Goal: Information Seeking & Learning: Understand process/instructions

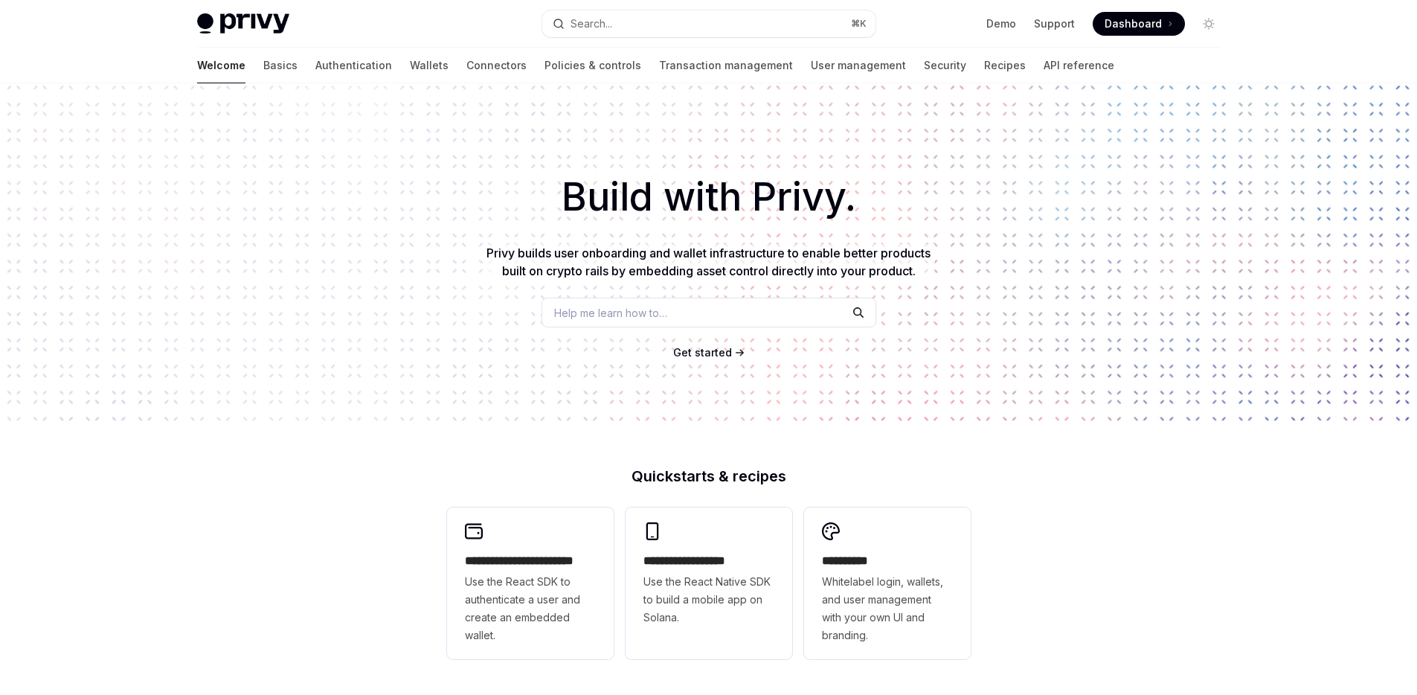
click at [309, 373] on div "Build with Privy. Privy builds user onboarding and wallet infrastructure to ena…" at bounding box center [708, 252] width 1417 height 339
click at [664, 36] on div "Privy Docs home page Search... ⌘ K Demo Support Dashboard Dashboard Search..." at bounding box center [709, 24] width 1024 height 48
click at [667, 33] on button "Search... ⌘ K" at bounding box center [708, 23] width 333 height 27
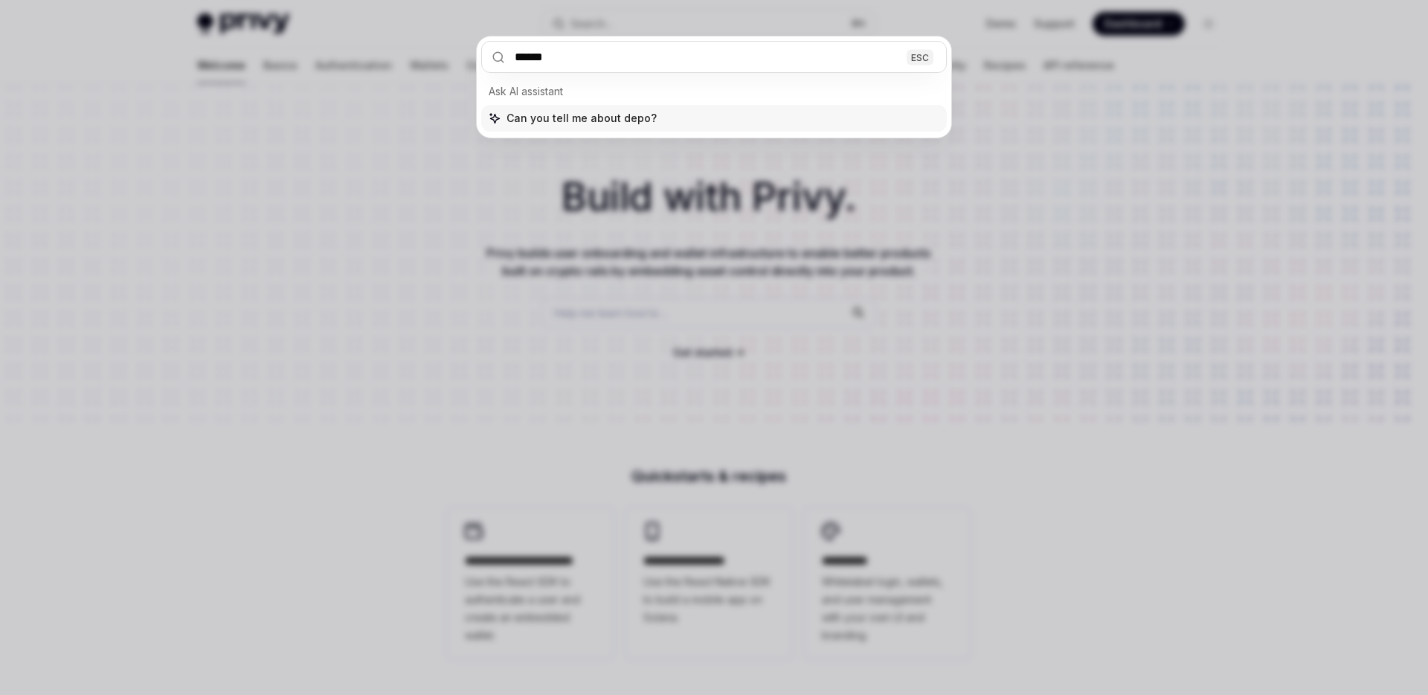
type input "*******"
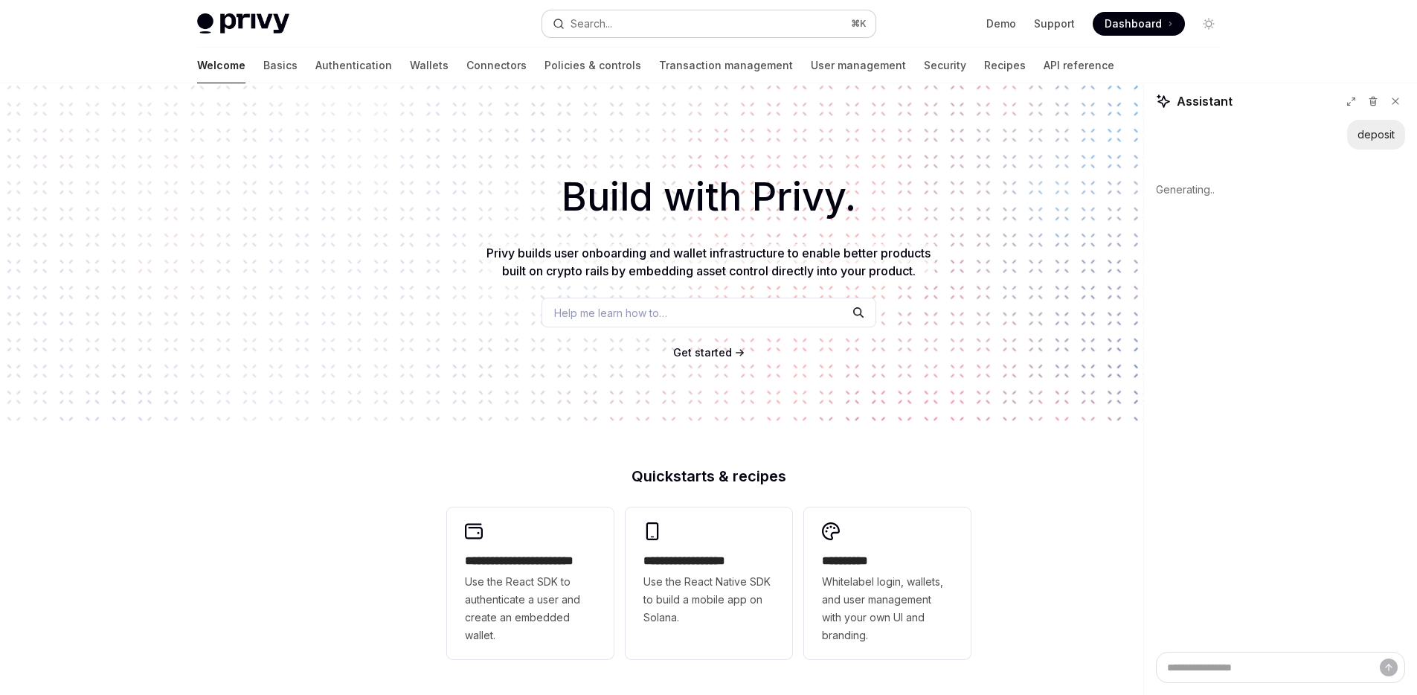
click at [780, 21] on button "Search... ⌘ K" at bounding box center [708, 23] width 333 height 27
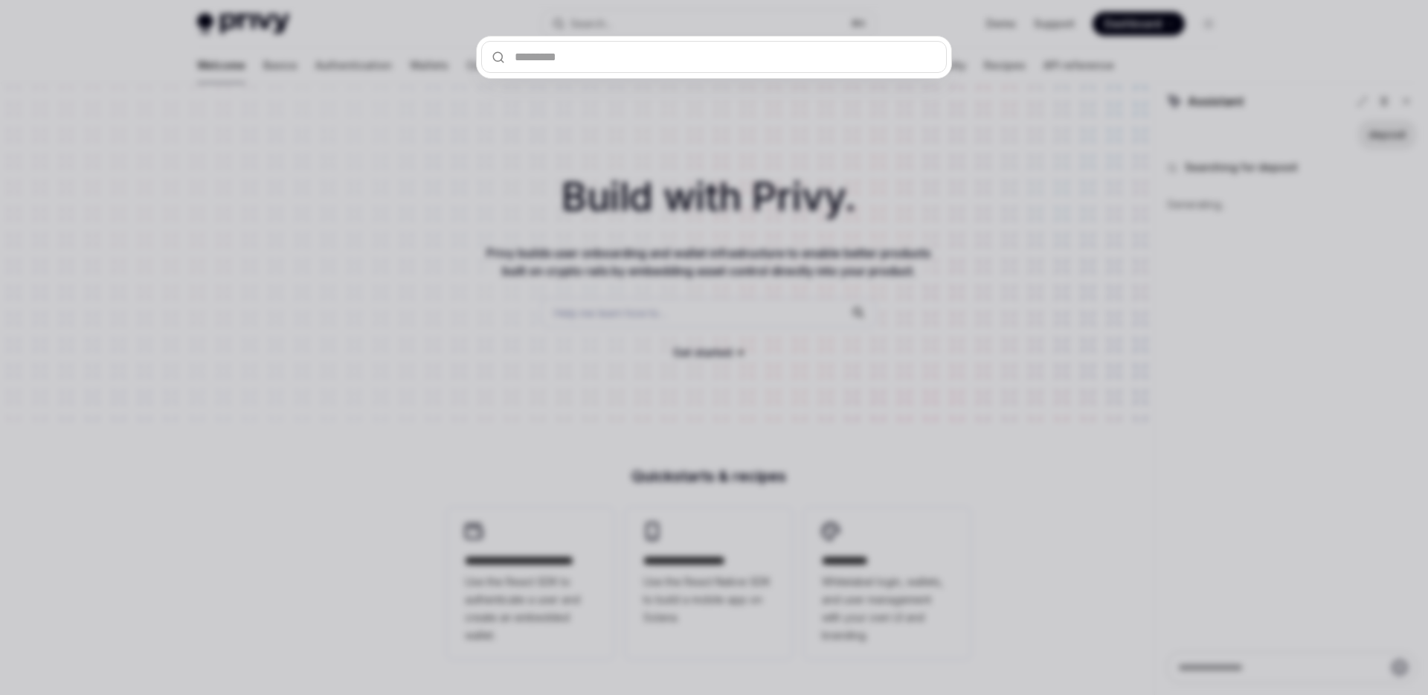
click at [390, 217] on div at bounding box center [714, 347] width 1428 height 695
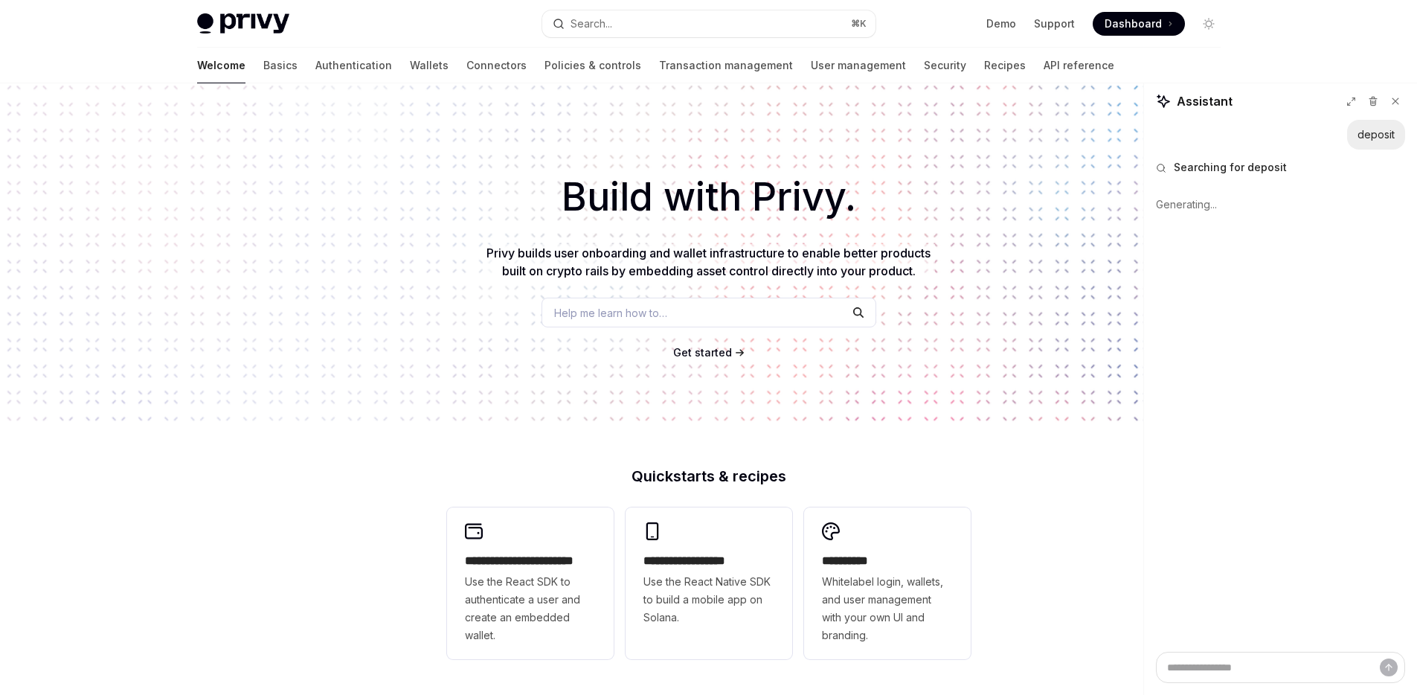
type textarea "*"
click at [410, 64] on link "Wallets" at bounding box center [429, 66] width 39 height 36
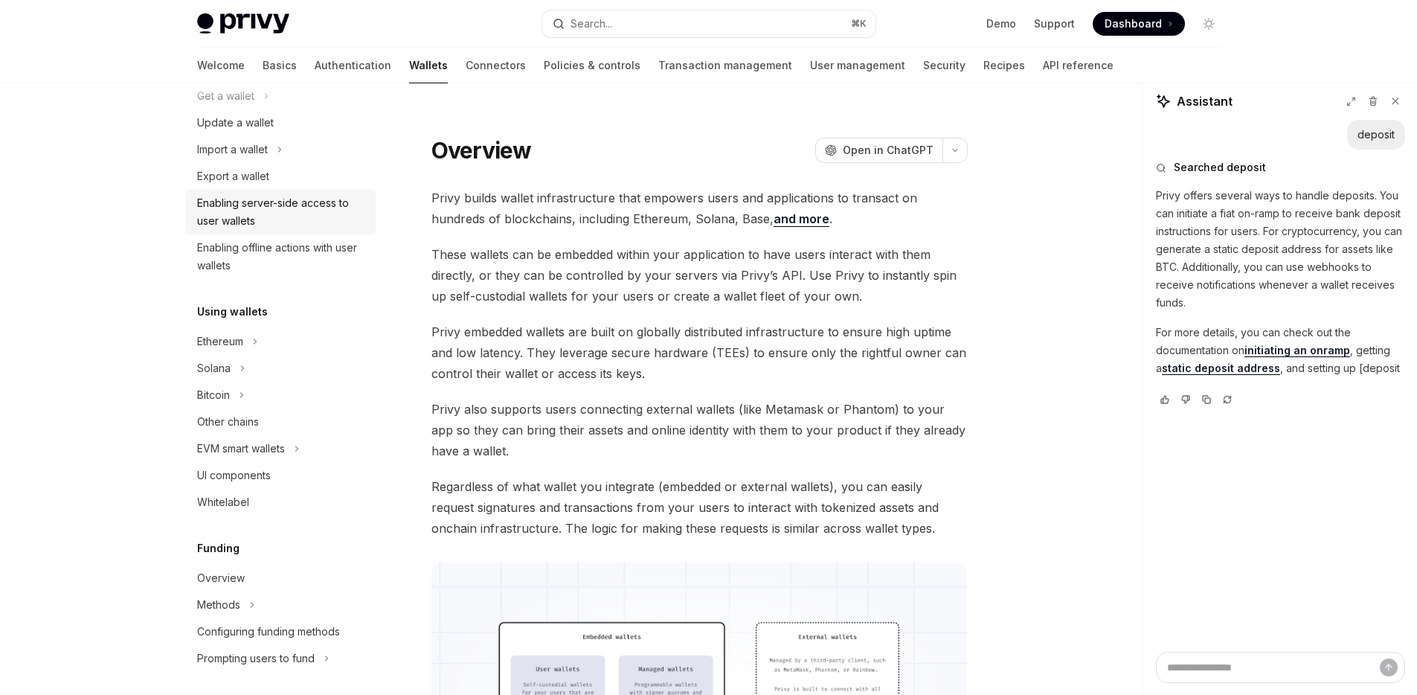
scroll to position [181, 0]
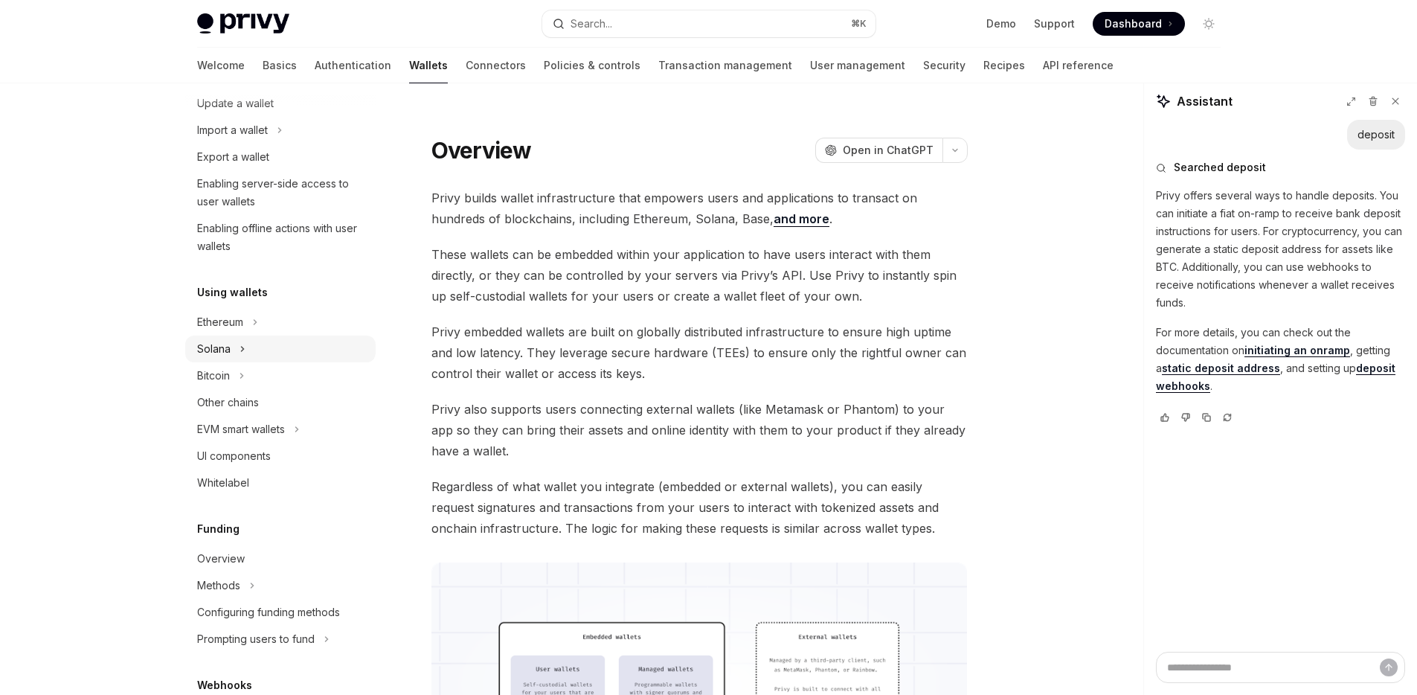
click at [240, 347] on icon "Toggle Solana section" at bounding box center [243, 349] width 6 height 18
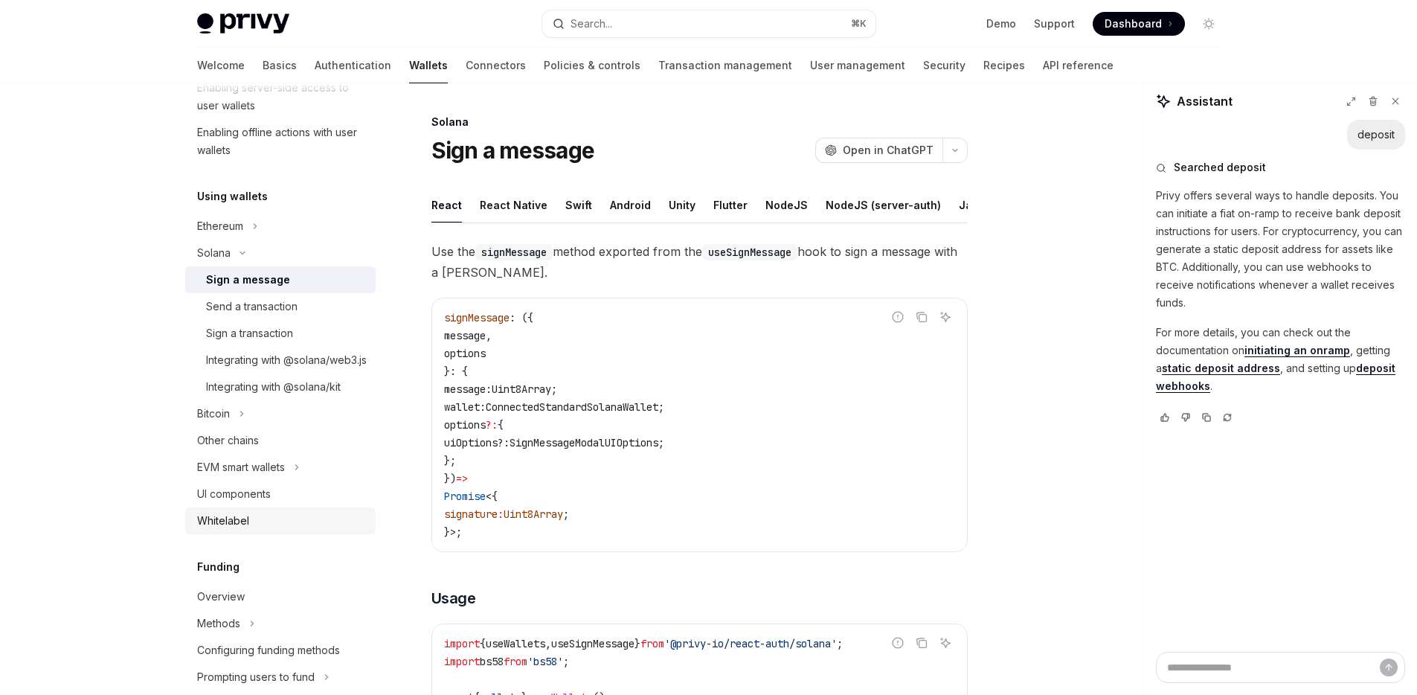
scroll to position [462, 0]
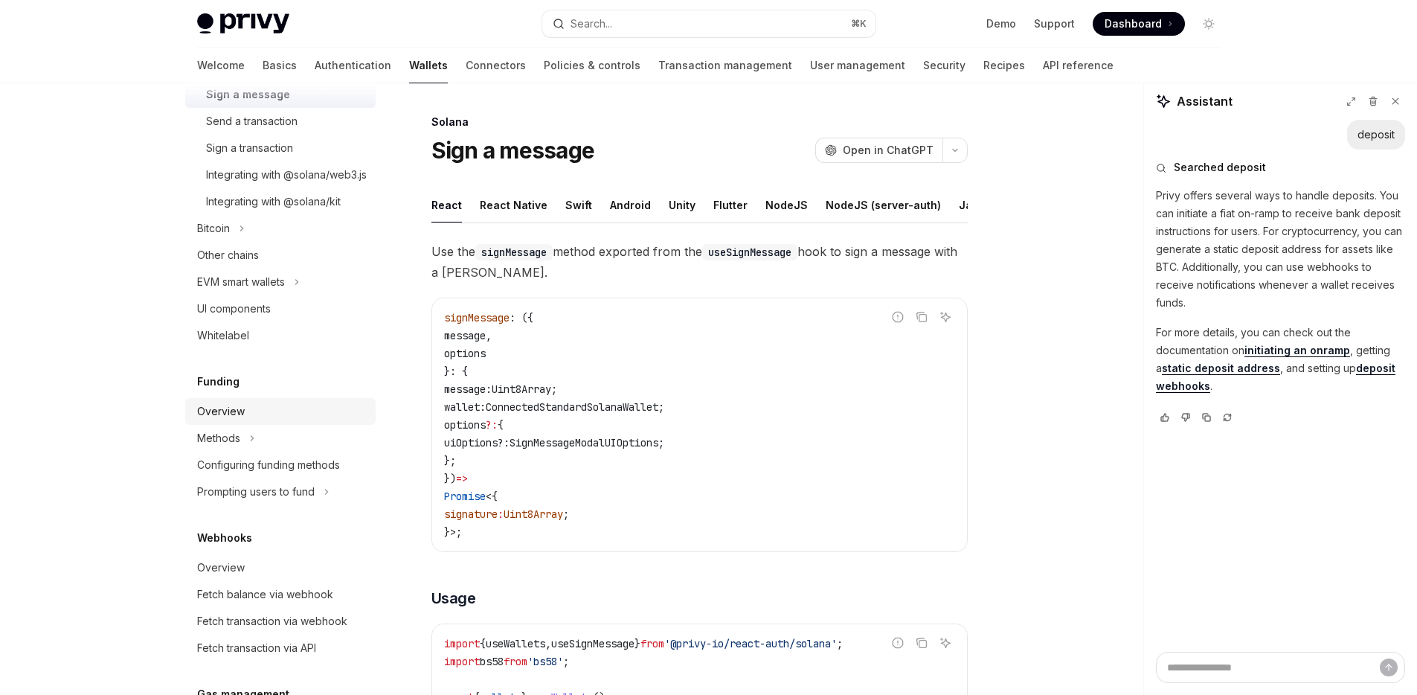
click at [232, 420] on div "Overview" at bounding box center [221, 411] width 48 height 18
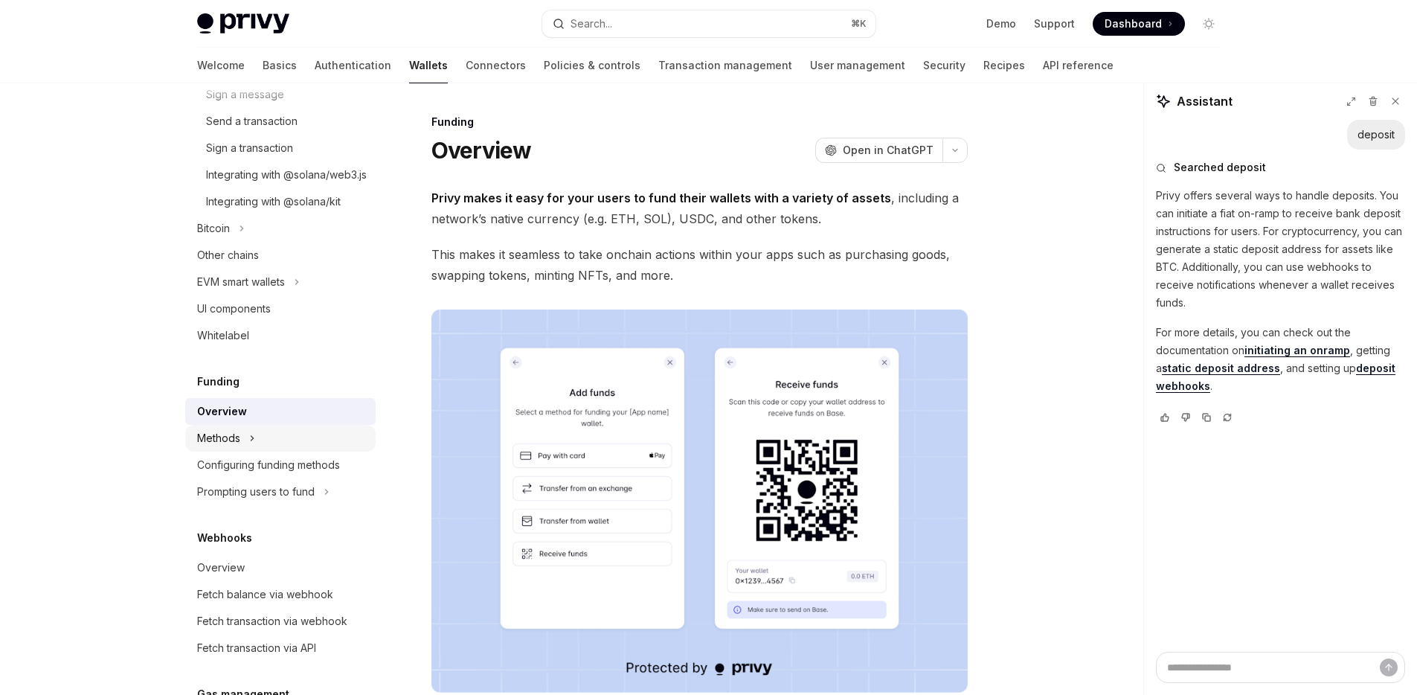
click at [234, 447] on div "Methods" at bounding box center [218, 438] width 43 height 18
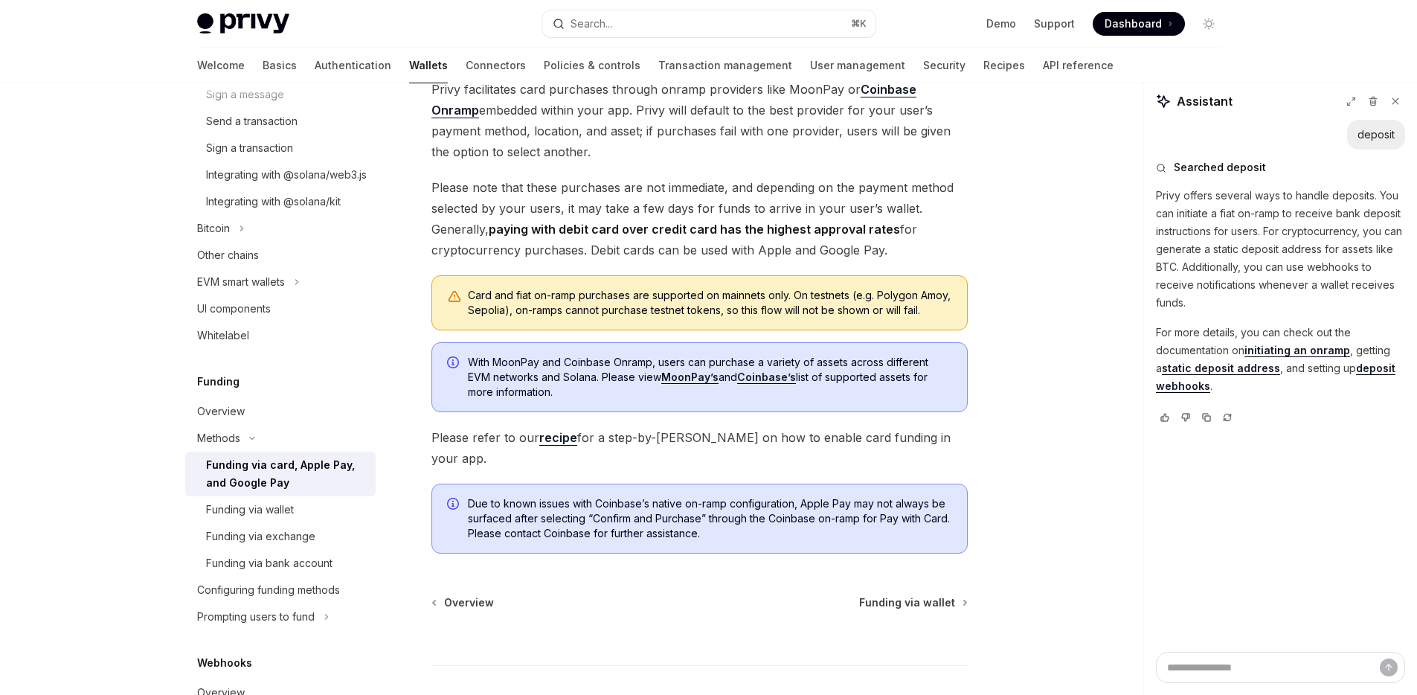
scroll to position [330, 0]
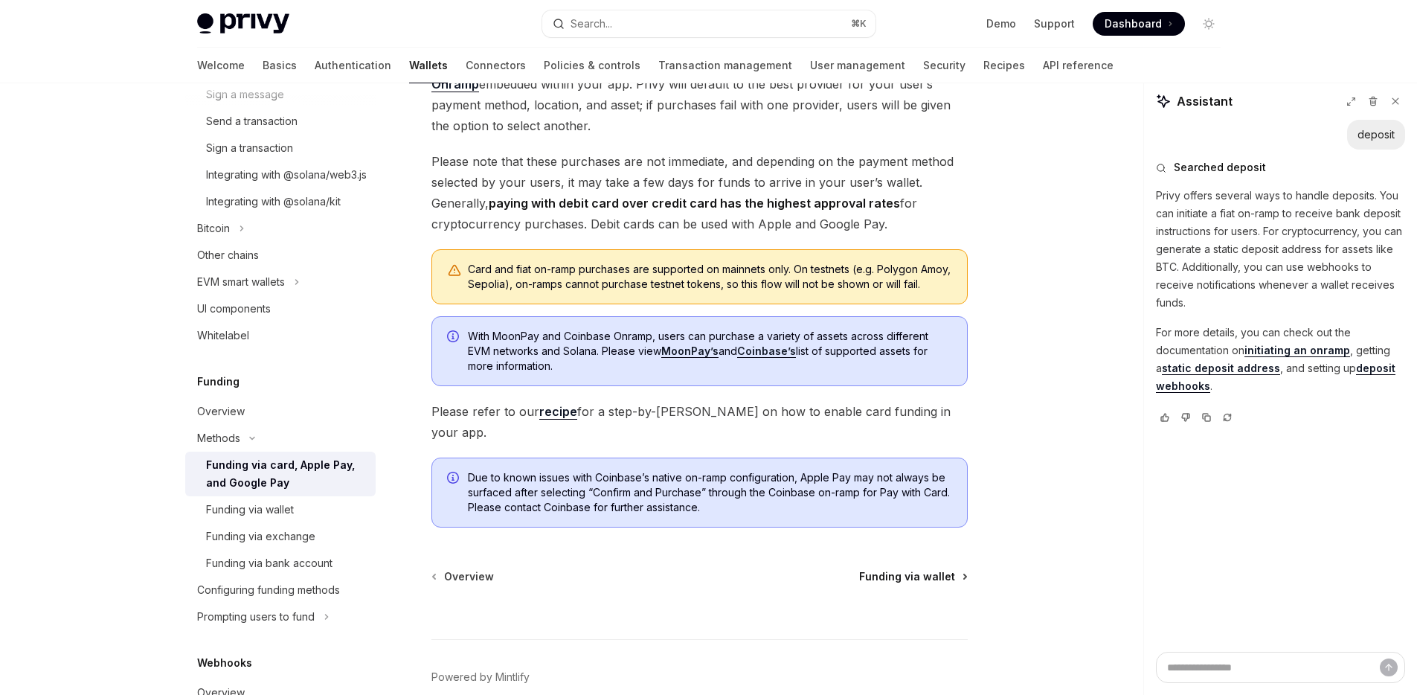
click at [890, 573] on span "Funding via wallet" at bounding box center [907, 576] width 96 height 15
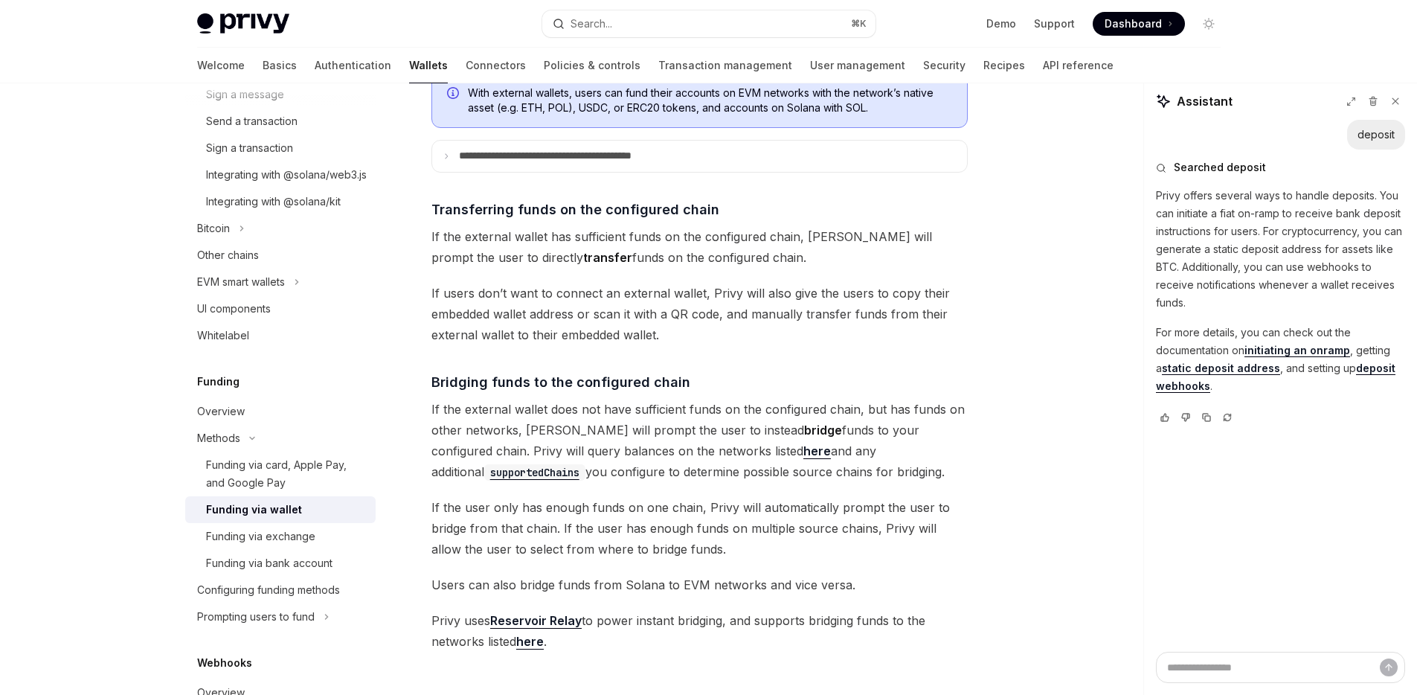
scroll to position [446, 0]
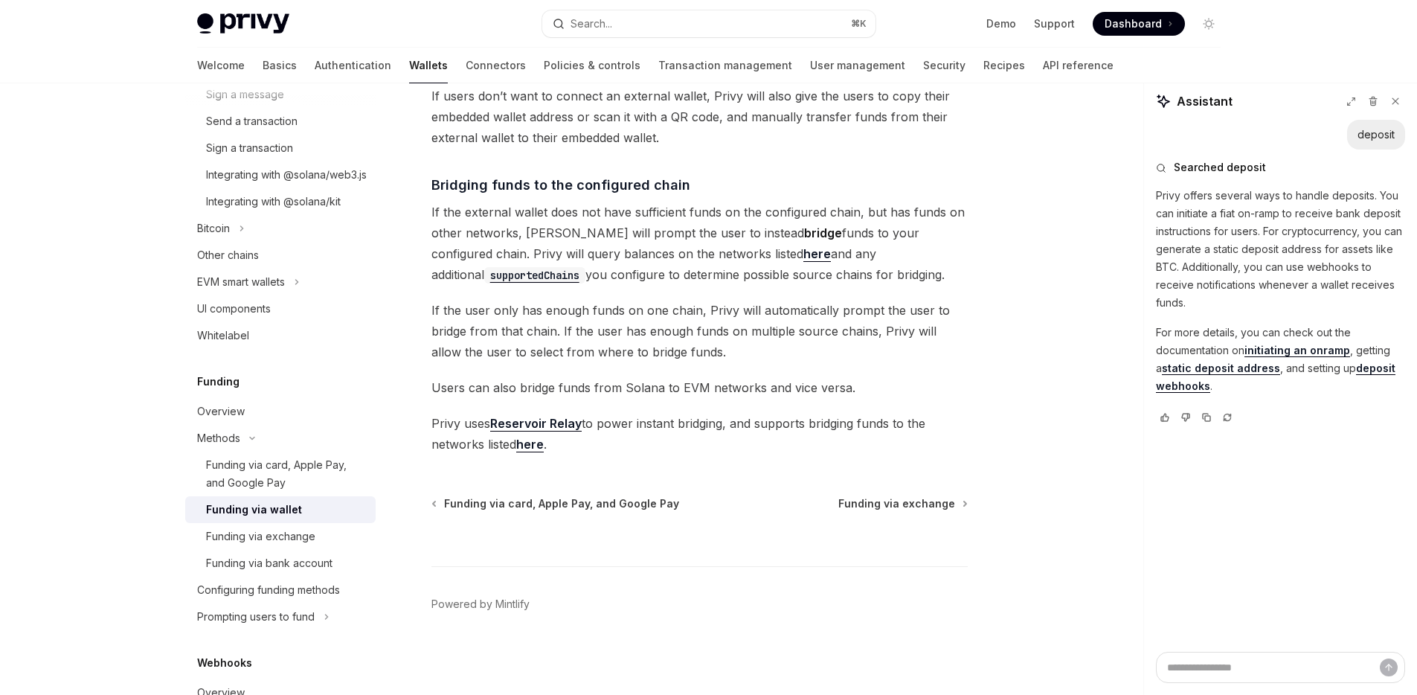
click at [894, 511] on div at bounding box center [699, 538] width 536 height 55
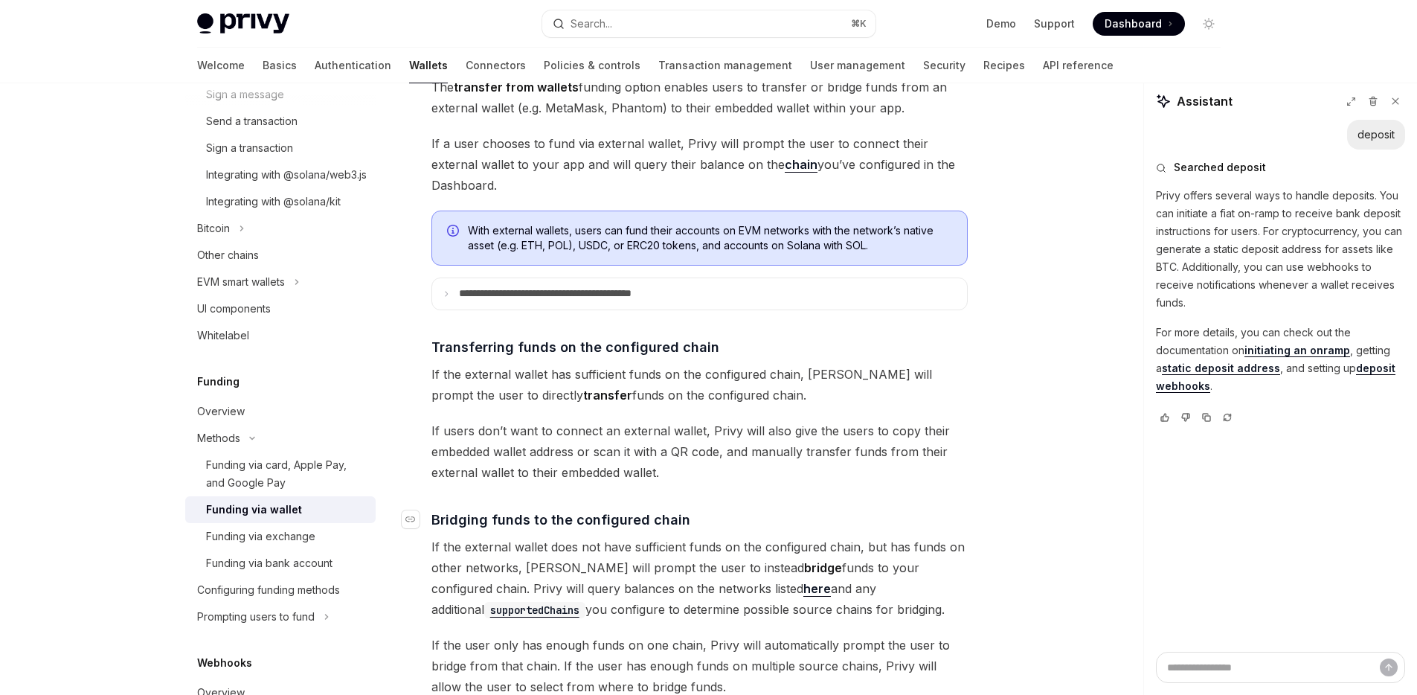
scroll to position [0, 0]
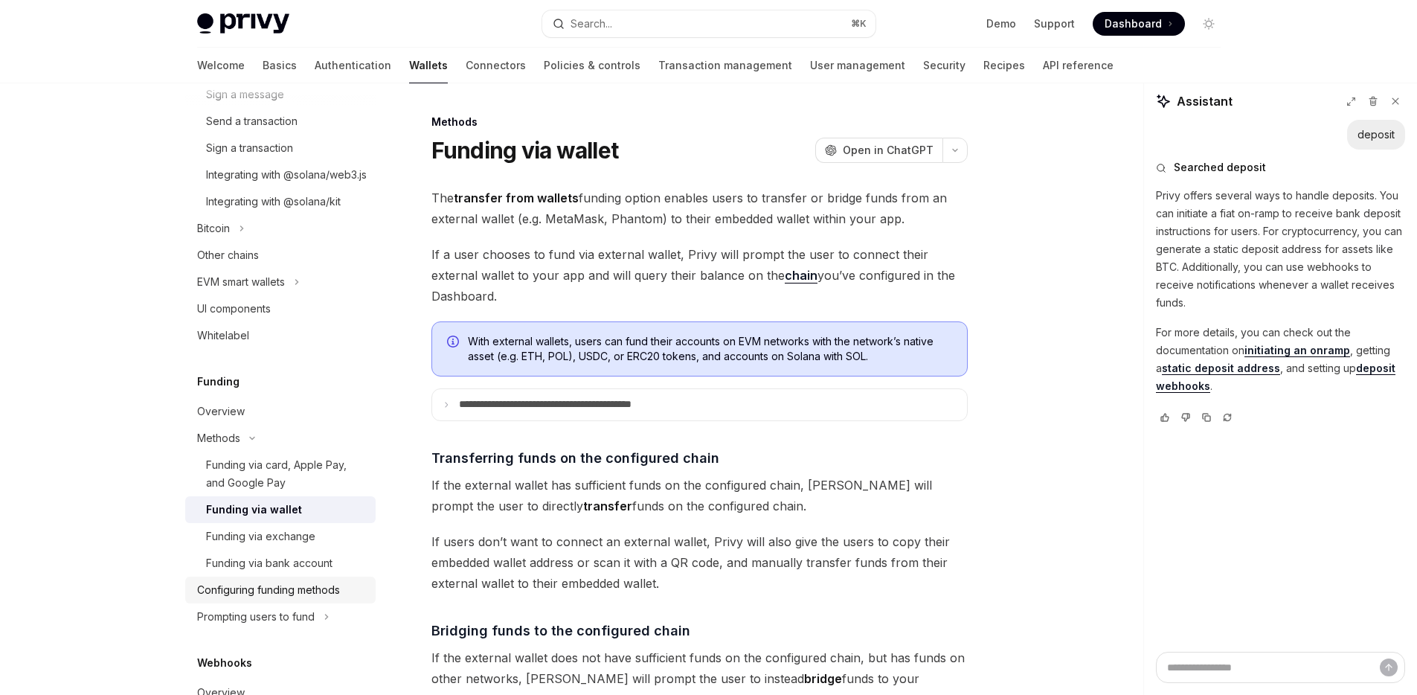
click at [296, 599] on div "Configuring funding methods" at bounding box center [268, 590] width 143 height 18
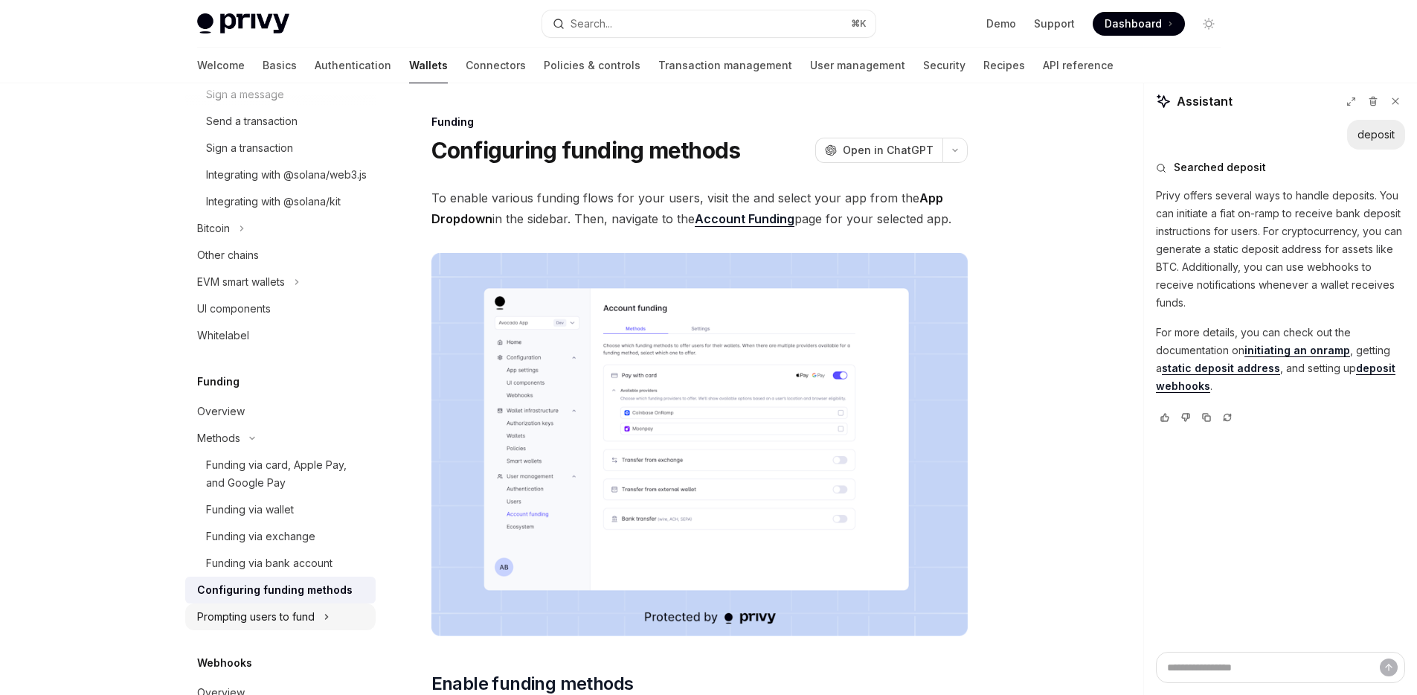
click at [287, 626] on div "Prompting users to fund" at bounding box center [256, 617] width 118 height 18
type textarea "*"
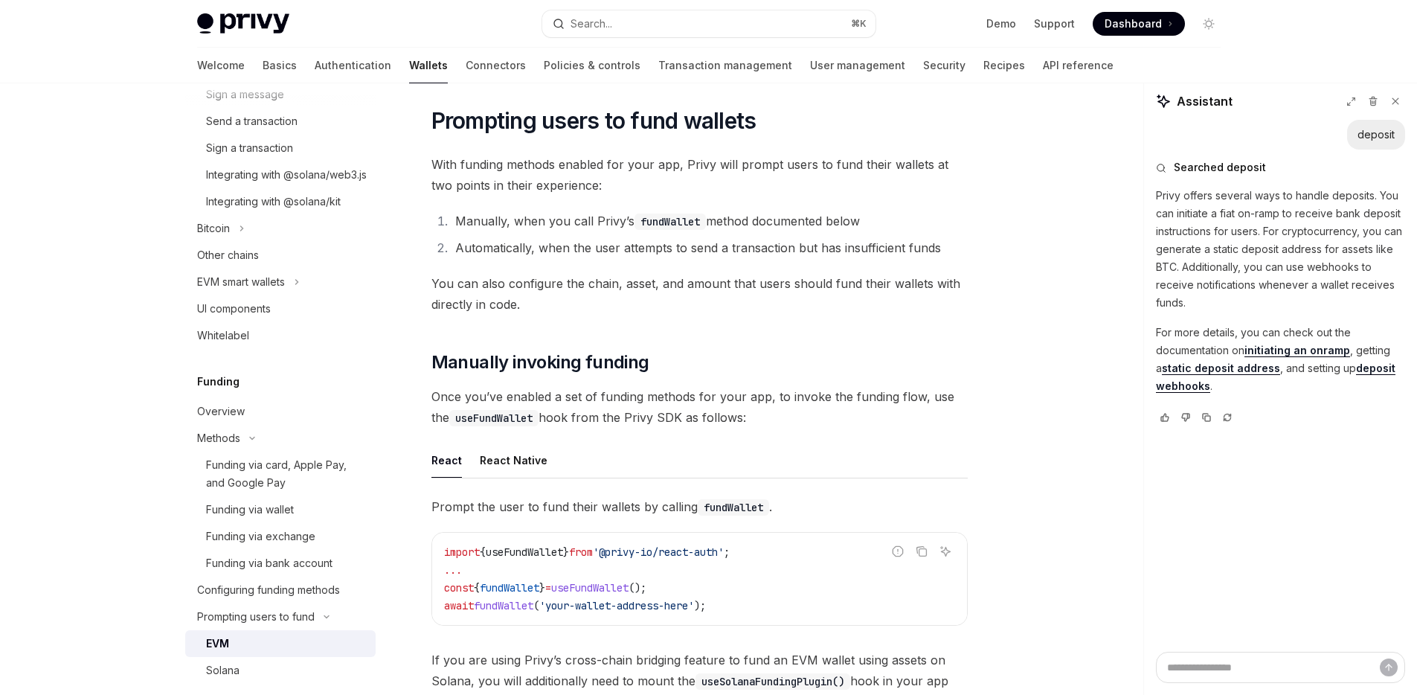
scroll to position [236, 0]
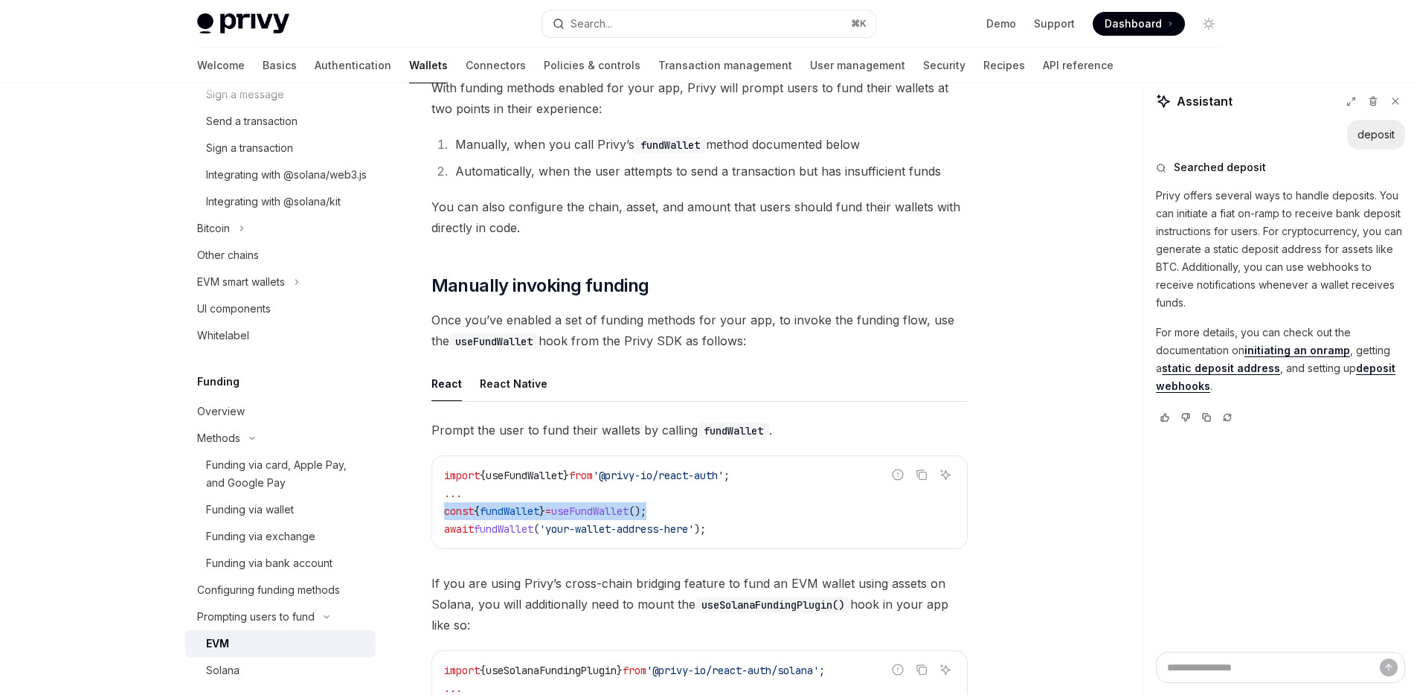
drag, startPoint x: 676, startPoint y: 508, endPoint x: 407, endPoint y: 516, distance: 269.4
click at [675, 518] on code "import { useFundWallet } from '@privy-io/react-auth' ; ... const { fundWallet }…" at bounding box center [699, 501] width 511 height 71
drag, startPoint x: 749, startPoint y: 530, endPoint x: 440, endPoint y: 512, distance: 309.2
click at [440, 512] on div "import { useFundWallet } from '@privy-io/react-auth' ; ... const { fundWallet }…" at bounding box center [699, 502] width 535 height 92
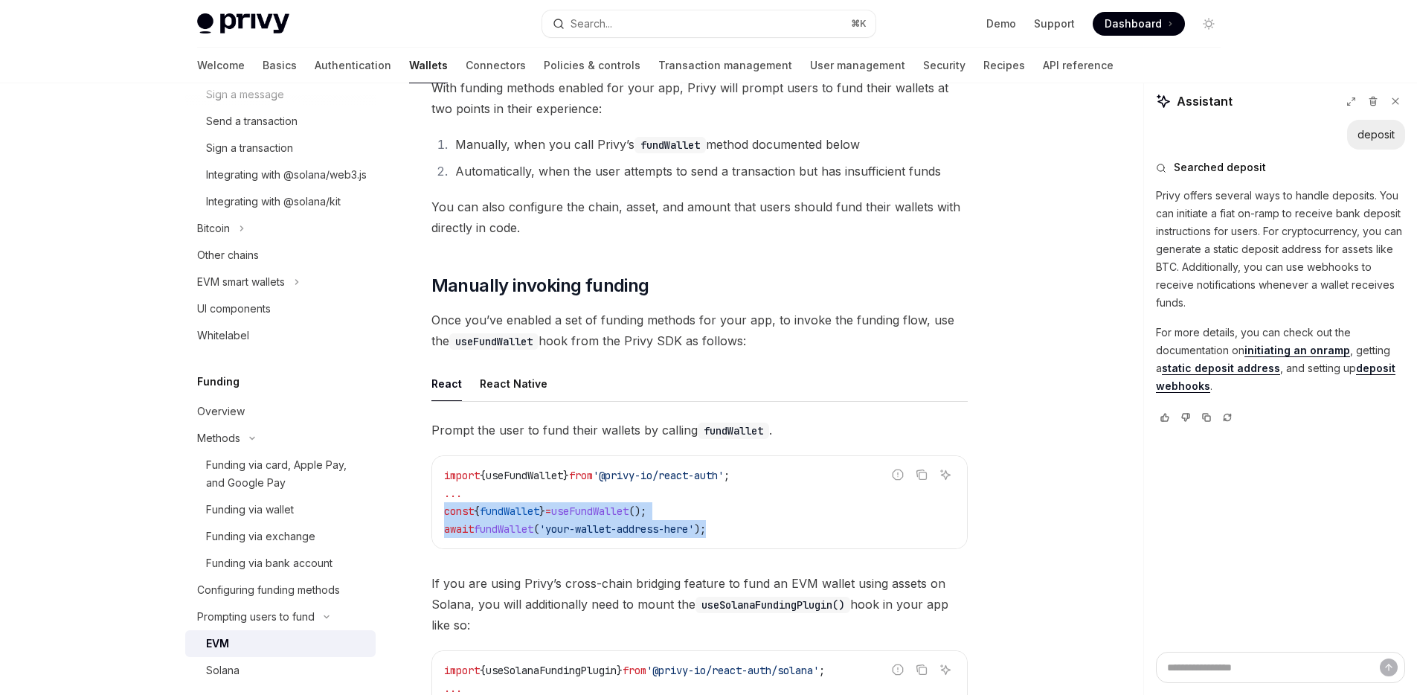
copy code "const { fundWallet } = useFundWallet (); await fundWallet ( 'your-wallet-addres…"
